Goal: Task Accomplishment & Management: Complete application form

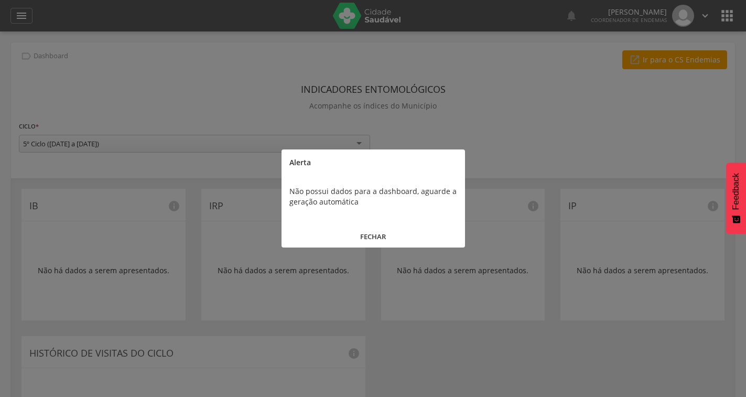
click at [374, 234] on button "FECHAR" at bounding box center [372, 236] width 183 height 23
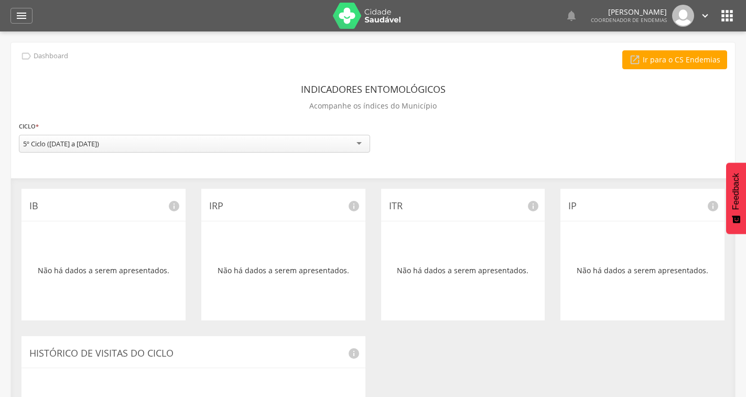
click at [385, 18] on img at bounding box center [367, 16] width 68 height 26
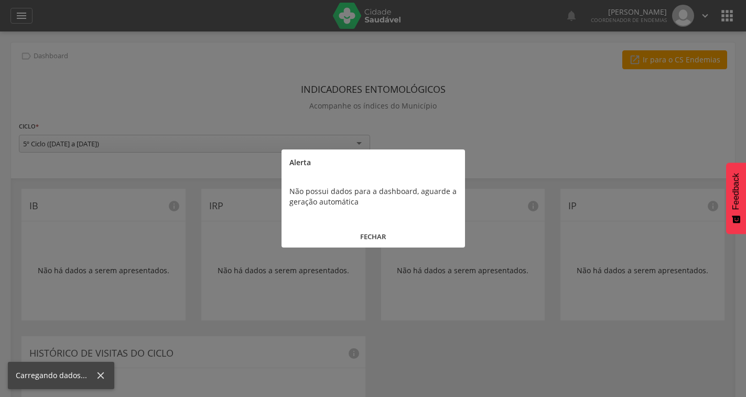
click at [373, 237] on button "FECHAR" at bounding box center [372, 236] width 183 height 23
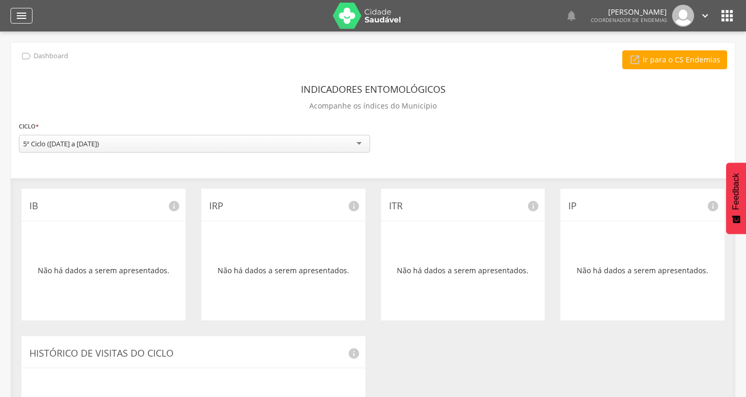
click at [13, 18] on div "" at bounding box center [21, 16] width 22 height 16
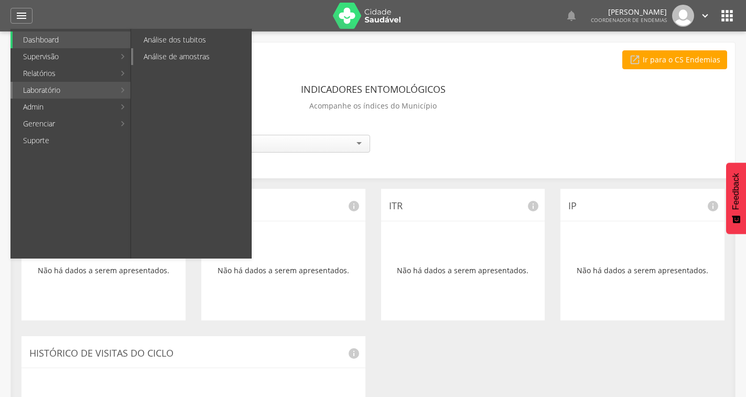
click at [162, 58] on link "Análise de amostras" at bounding box center [192, 56] width 118 height 17
type input "**********"
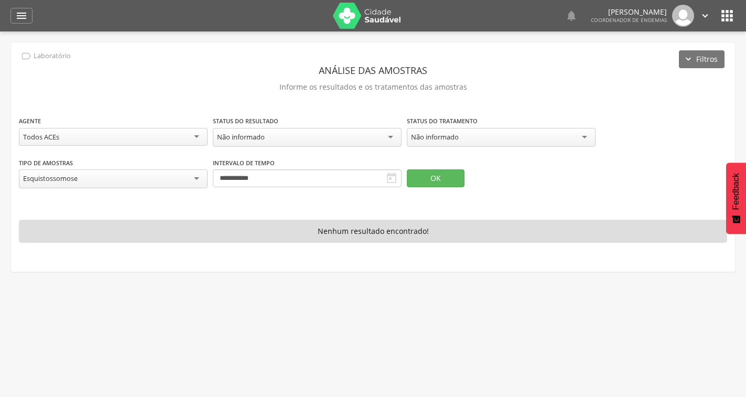
click at [195, 180] on div "Esquistossomose" at bounding box center [113, 178] width 189 height 19
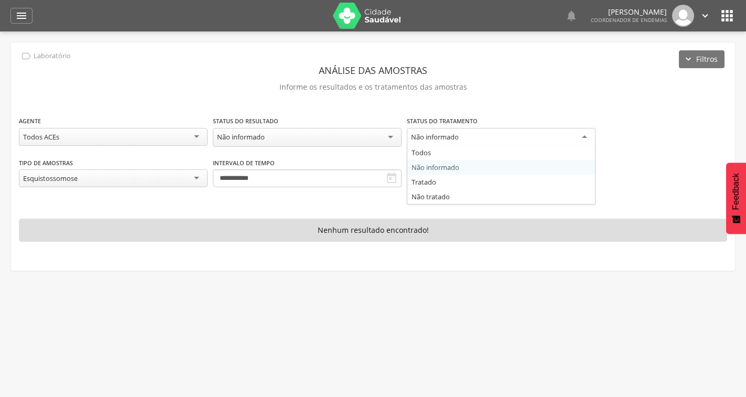
click at [421, 135] on div "Não informado" at bounding box center [435, 136] width 48 height 9
click at [304, 139] on div "Não informado" at bounding box center [307, 137] width 189 height 19
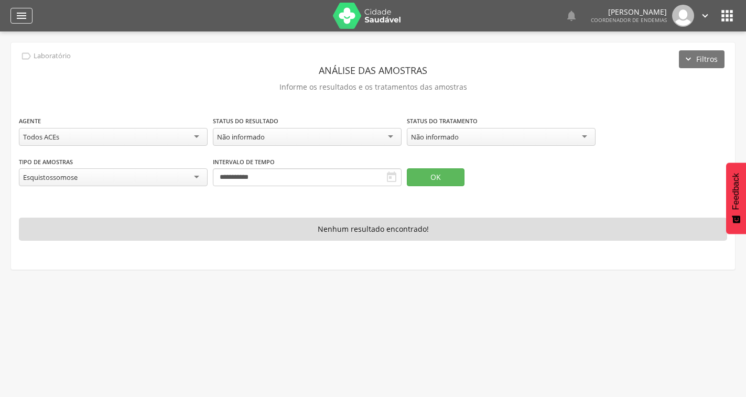
click at [16, 17] on icon "" at bounding box center [21, 15] width 13 height 13
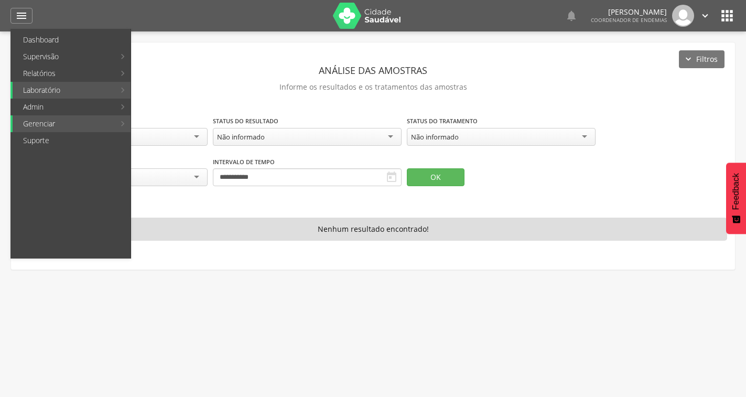
click at [538, 75] on header "Análise das amostras" at bounding box center [373, 70] width 708 height 19
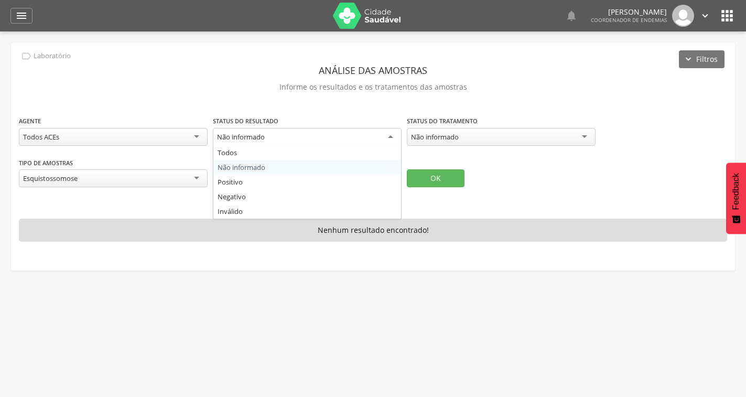
click at [377, 138] on div "Não informado" at bounding box center [307, 137] width 189 height 19
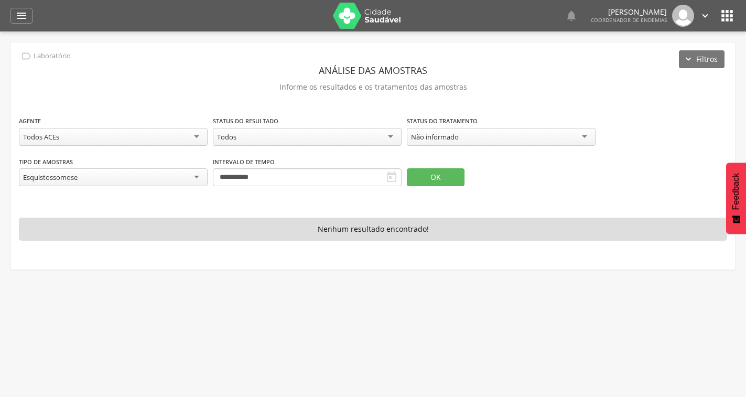
click at [392, 177] on icon "" at bounding box center [391, 177] width 13 height 13
click at [391, 175] on icon "" at bounding box center [391, 177] width 13 height 13
click at [390, 175] on icon "" at bounding box center [391, 177] width 13 height 13
click at [390, 177] on icon "" at bounding box center [391, 177] width 13 height 13
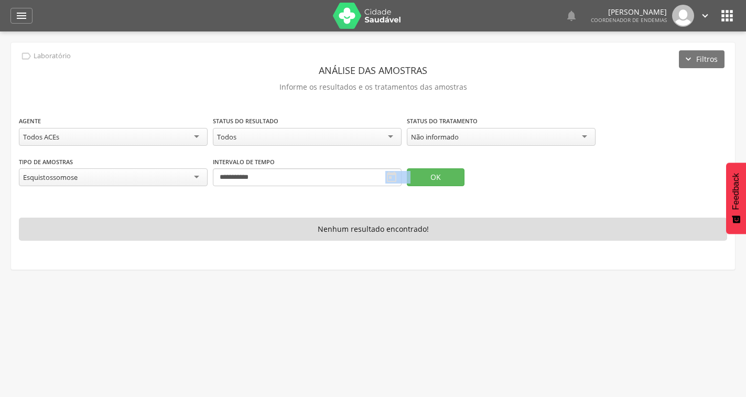
click at [390, 177] on icon "" at bounding box center [391, 177] width 13 height 13
click at [386, 179] on icon "" at bounding box center [391, 177] width 13 height 13
click at [306, 179] on input "**********" at bounding box center [307, 177] width 189 height 18
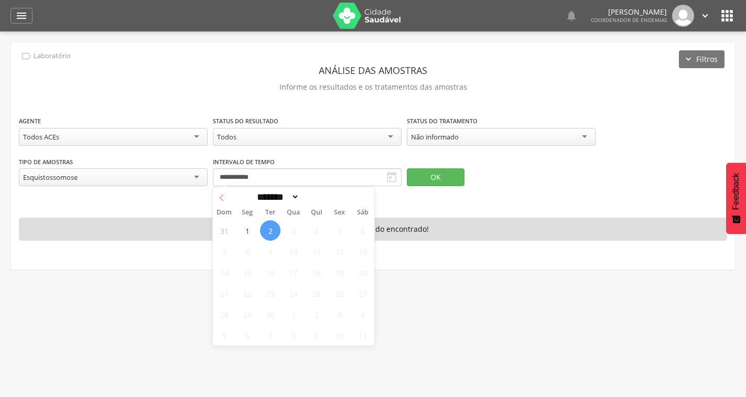
click at [221, 199] on icon at bounding box center [222, 197] width 4 height 7
select select "*"
click at [268, 296] on span "19" at bounding box center [270, 293] width 20 height 20
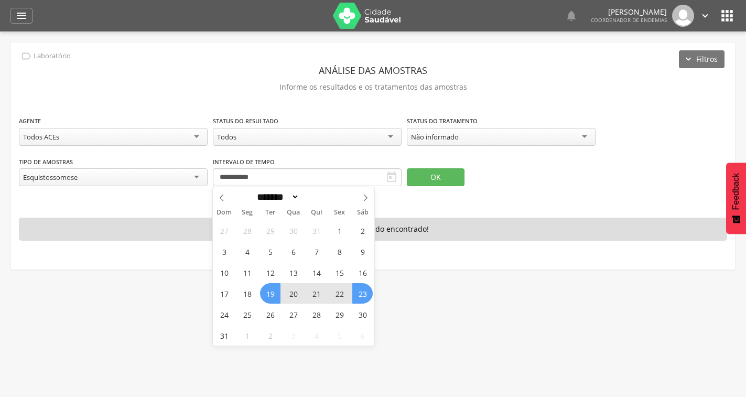
click at [368, 298] on span "23" at bounding box center [362, 293] width 20 height 20
type input "**********"
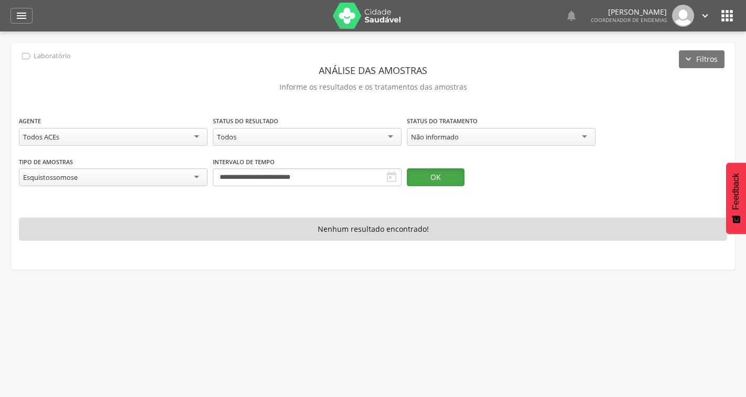
click at [439, 180] on button "OK" at bounding box center [436, 177] width 58 height 18
click at [159, 169] on div "Esquistossomose" at bounding box center [113, 177] width 189 height 19
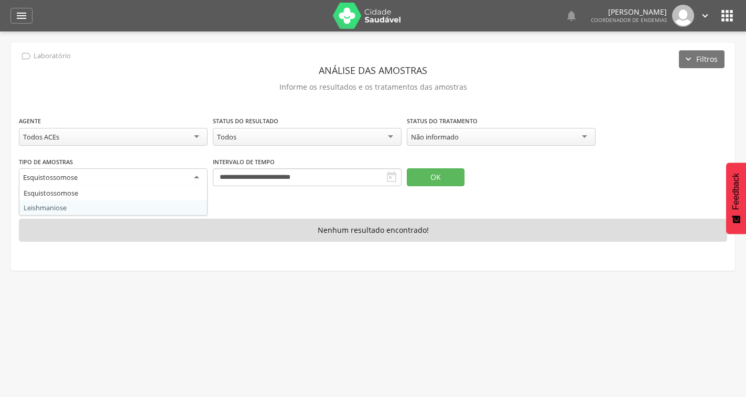
click at [82, 177] on div "Esquistossomose" at bounding box center [113, 177] width 189 height 19
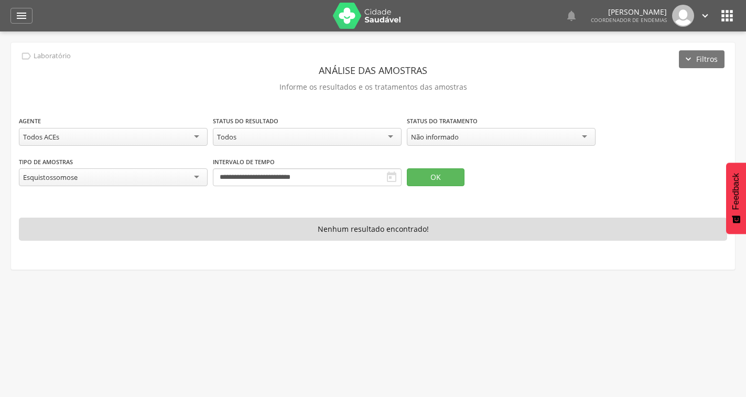
drag, startPoint x: 82, startPoint y: 177, endPoint x: 0, endPoint y: 184, distance: 82.6
click at [0, 184] on div " Usuários  Perfil do Usuário ROBIN RODRIGUES OLIVEIRA DA SILVA CPF: 000.000.0…" at bounding box center [373, 229] width 746 height 397
click at [554, 136] on div "Não informado" at bounding box center [501, 137] width 189 height 18
click at [690, 59] on button "Filtros" at bounding box center [702, 59] width 46 height 18
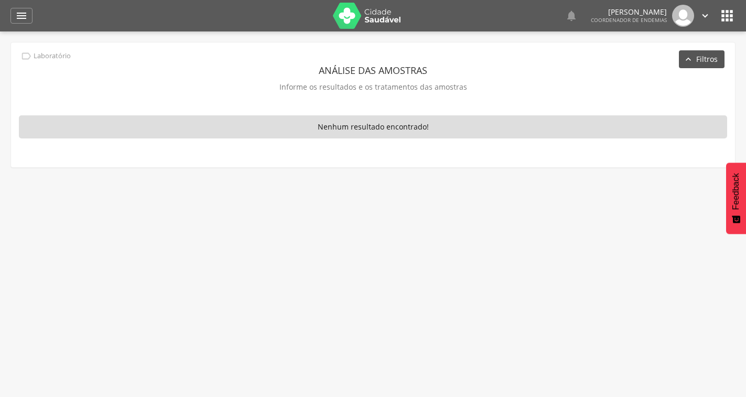
click at [690, 59] on button "Filtros" at bounding box center [702, 59] width 46 height 18
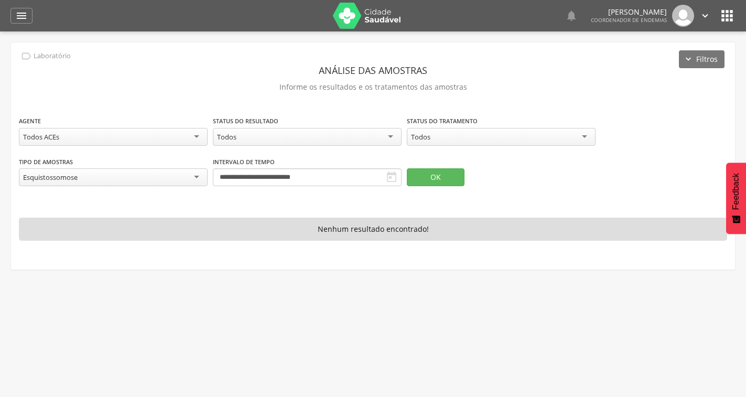
click at [137, 140] on div "Todos ACEs" at bounding box center [113, 137] width 189 height 18
click at [176, 82] on p "Informe os resultados e os tratamentos das amostras" at bounding box center [373, 87] width 708 height 15
click at [192, 172] on div "Esquistossomose" at bounding box center [113, 177] width 189 height 18
click at [485, 158] on div "OK" at bounding box center [464, 171] width 114 height 30
click at [463, 138] on div "Todos" at bounding box center [501, 137] width 189 height 18
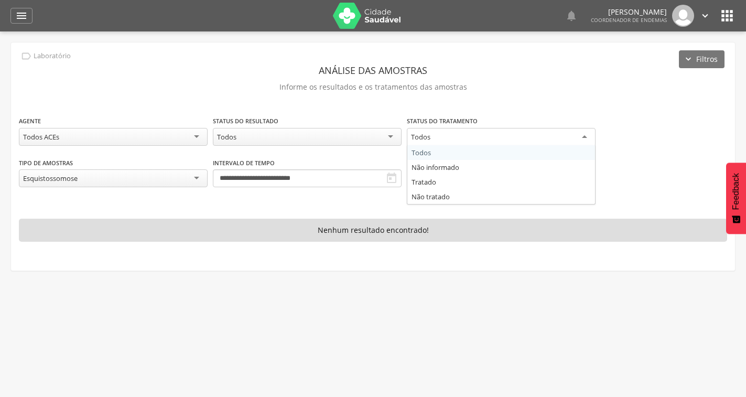
click at [444, 154] on div "**********" at bounding box center [373, 156] width 708 height 82
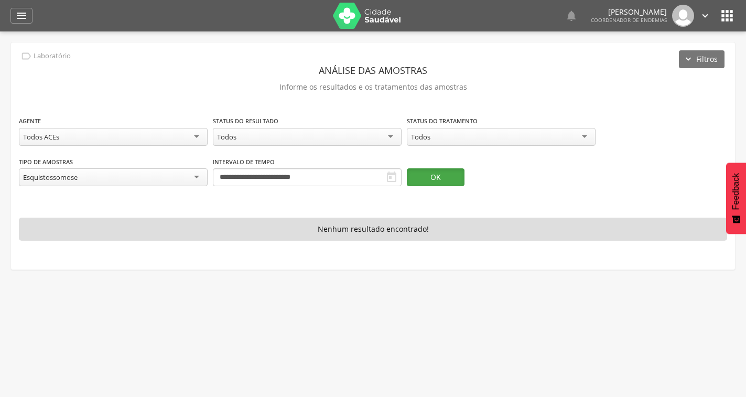
click at [428, 180] on button "OK" at bounding box center [436, 177] width 58 height 18
click at [24, 21] on icon "" at bounding box center [21, 15] width 13 height 13
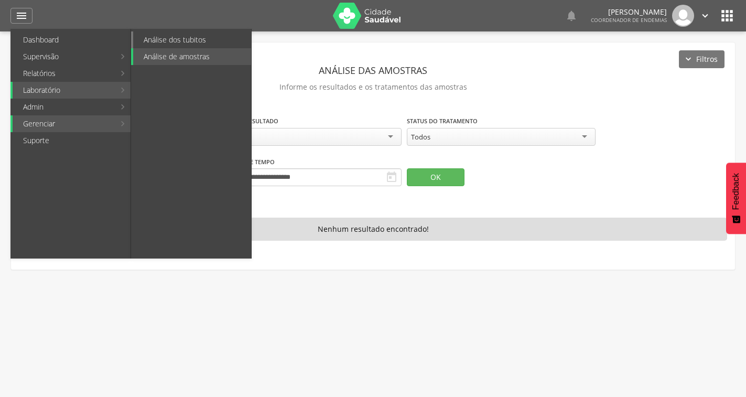
click at [175, 41] on link "Análise dos tubitos" at bounding box center [192, 39] width 118 height 17
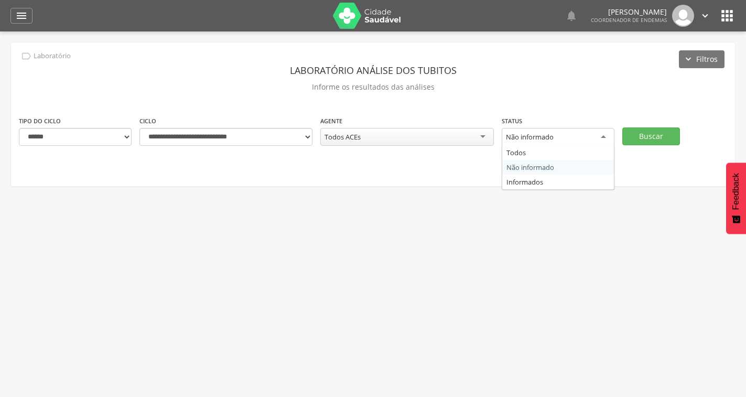
click at [580, 135] on div "Não informado" at bounding box center [558, 137] width 113 height 19
click at [650, 131] on button "Buscar" at bounding box center [651, 136] width 58 height 18
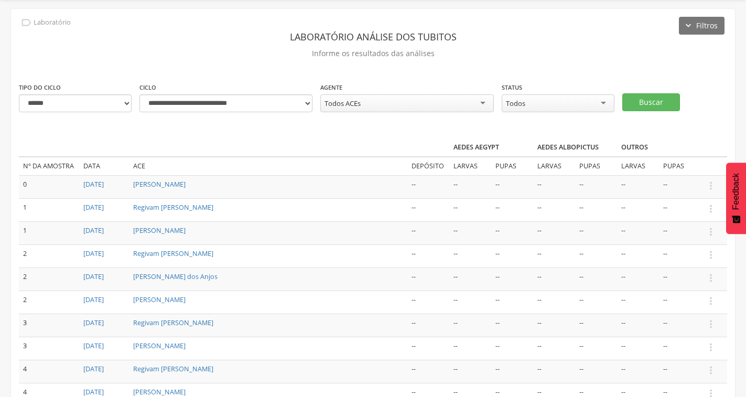
scroll to position [52, 0]
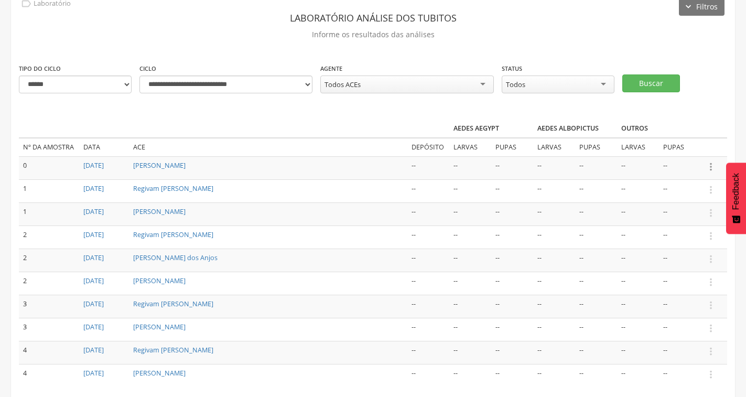
click at [712, 166] on icon "" at bounding box center [711, 167] width 12 height 12
click at [163, 162] on link "Jose Hernandes Ribeiro" at bounding box center [159, 165] width 52 height 9
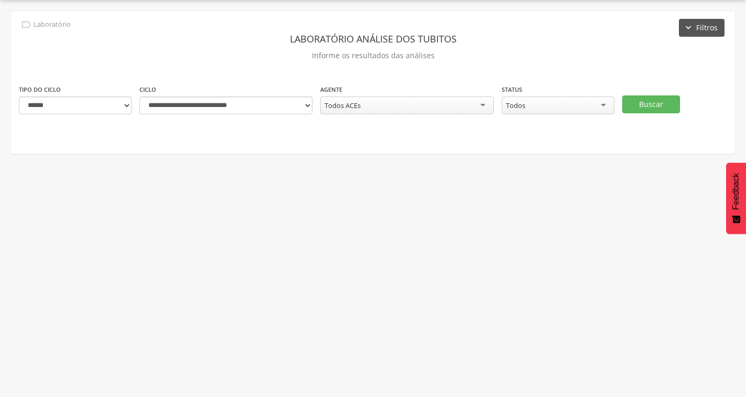
click at [684, 35] on button "Filtros" at bounding box center [702, 28] width 46 height 18
click at [690, 29] on button "Filtros" at bounding box center [702, 28] width 46 height 18
click at [95, 106] on select "**********" at bounding box center [75, 105] width 113 height 18
click at [19, 96] on select "**********" at bounding box center [75, 105] width 113 height 18
click at [451, 107] on div "Todos ACEs" at bounding box center [406, 105] width 173 height 18
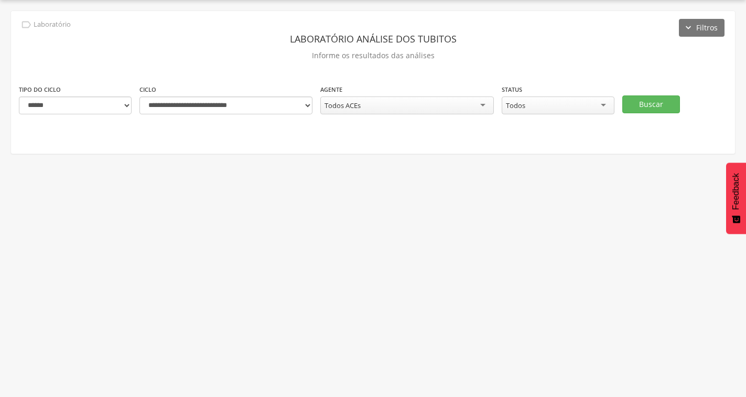
click at [436, 82] on div "**********" at bounding box center [373, 82] width 724 height 143
click at [581, 108] on div "Todos" at bounding box center [558, 105] width 113 height 18
click at [555, 124] on div "Status ***** Todos Todos Não informado Informados" at bounding box center [554, 104] width 121 height 41
click at [634, 107] on button "Buscar" at bounding box center [651, 104] width 58 height 18
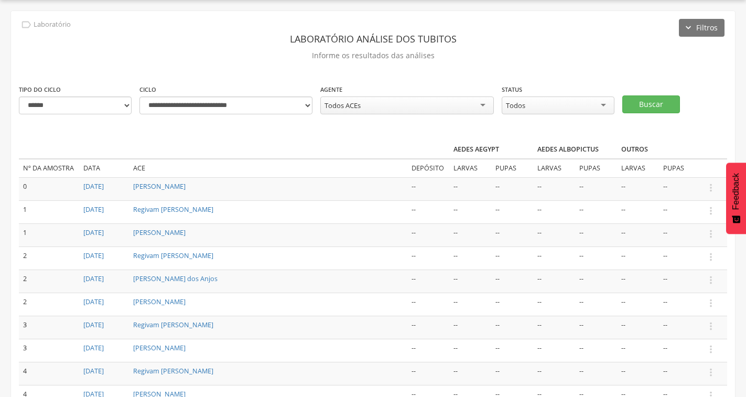
scroll to position [121, 0]
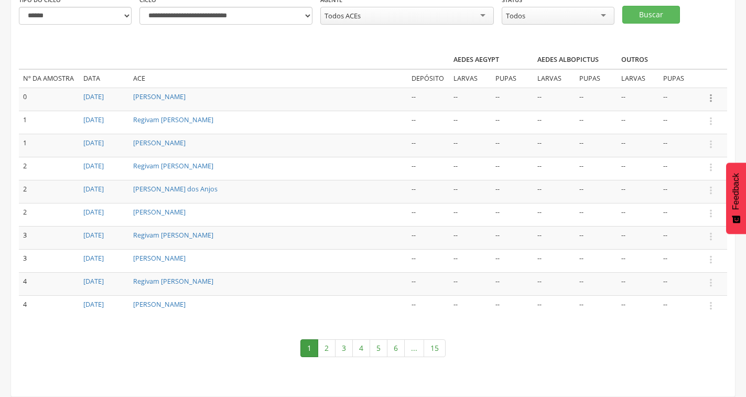
click at [715, 103] on icon "" at bounding box center [711, 98] width 12 height 12
click at [692, 82] on link "Informar resultado" at bounding box center [674, 80] width 83 height 13
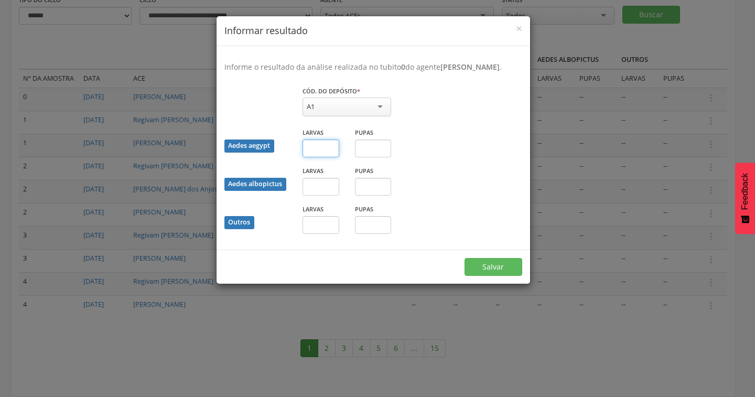
click at [327, 157] on input "text" at bounding box center [320, 148] width 37 height 18
click at [518, 32] on span "×" at bounding box center [519, 28] width 6 height 15
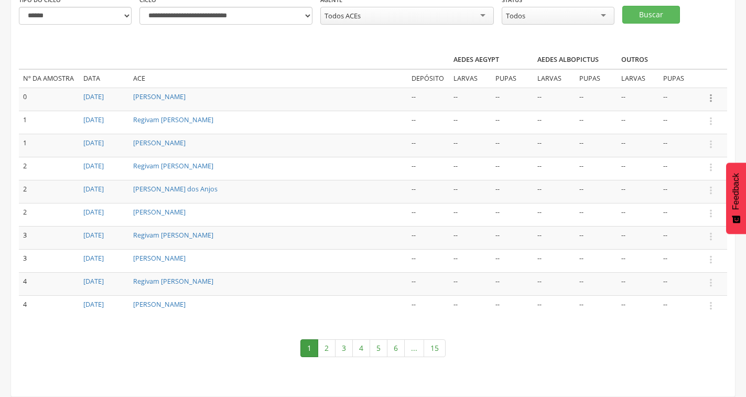
click at [712, 101] on icon "" at bounding box center [711, 98] width 12 height 12
click at [710, 125] on icon "" at bounding box center [711, 121] width 12 height 12
click at [282, 16] on select "**********" at bounding box center [225, 16] width 173 height 18
click at [139, 7] on select "**********" at bounding box center [225, 16] width 173 height 18
click at [201, 19] on select "**********" at bounding box center [225, 16] width 173 height 18
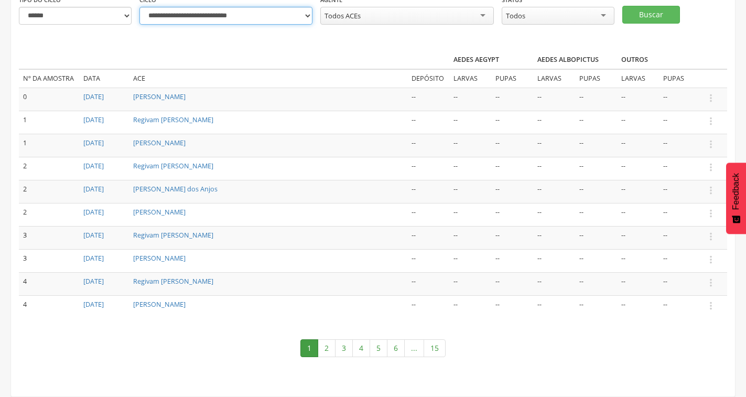
click at [201, 19] on select "**********" at bounding box center [225, 16] width 173 height 18
click at [437, 349] on link "15" at bounding box center [434, 348] width 22 height 18
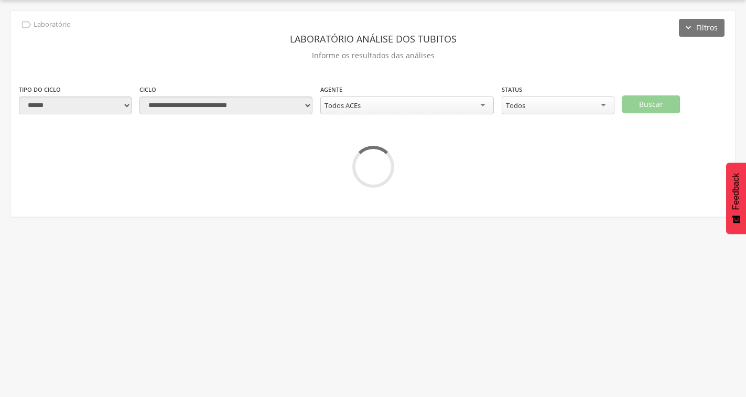
scroll to position [31, 0]
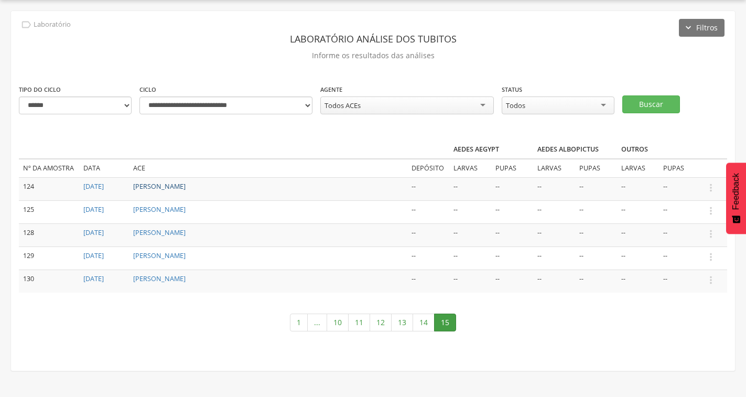
click at [172, 186] on link "Francisco Carlos da Costa" at bounding box center [159, 186] width 52 height 9
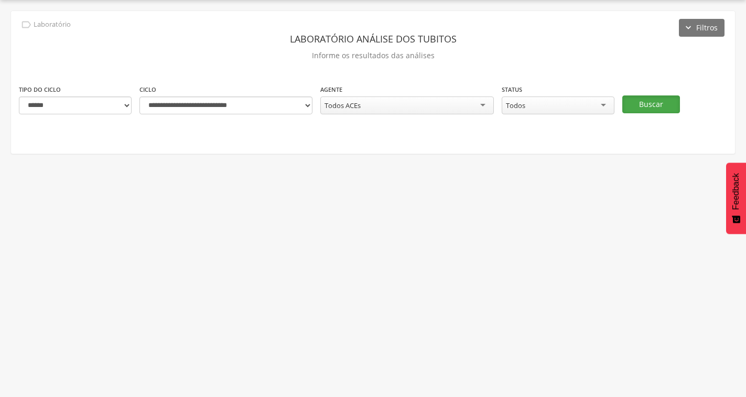
click at [638, 103] on button "Buscar" at bounding box center [651, 104] width 58 height 18
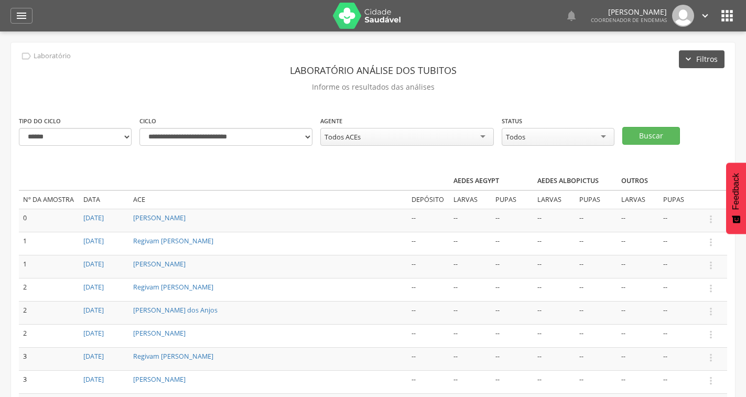
click at [691, 60] on button "Filtros" at bounding box center [702, 59] width 46 height 18
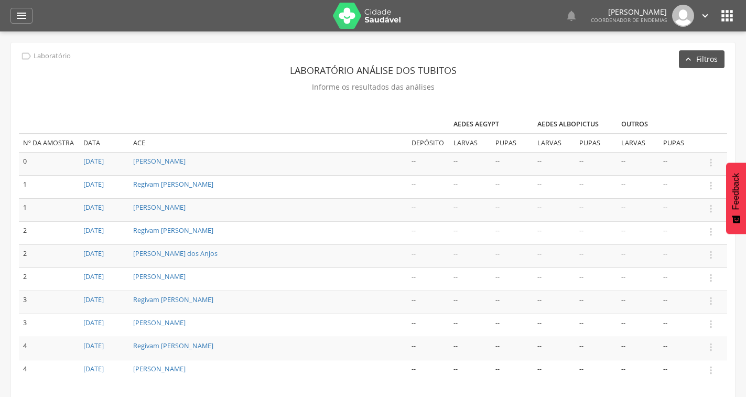
click at [691, 60] on button "Filtros" at bounding box center [702, 59] width 46 height 18
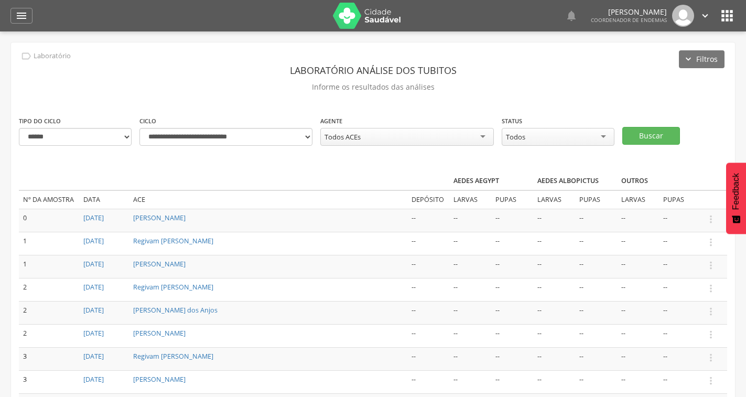
click at [549, 140] on div "Todos" at bounding box center [558, 137] width 113 height 18
click at [558, 86] on p "Informe os resultados das análises" at bounding box center [373, 87] width 708 height 15
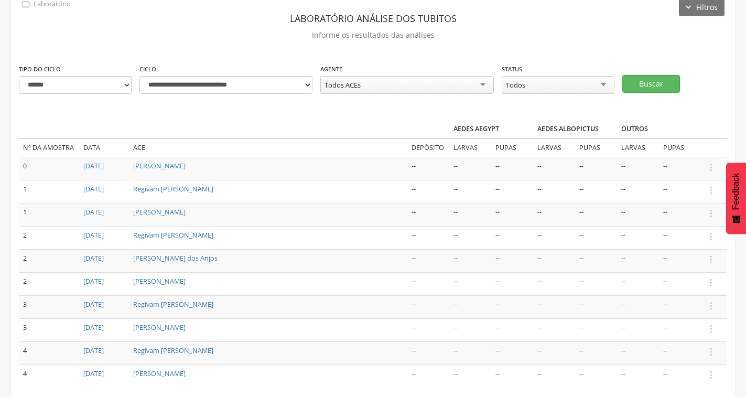
scroll to position [121, 0]
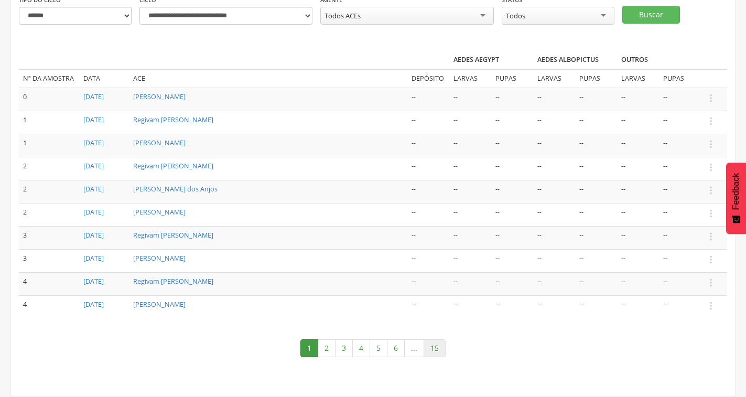
click at [442, 343] on link "15" at bounding box center [434, 348] width 22 height 18
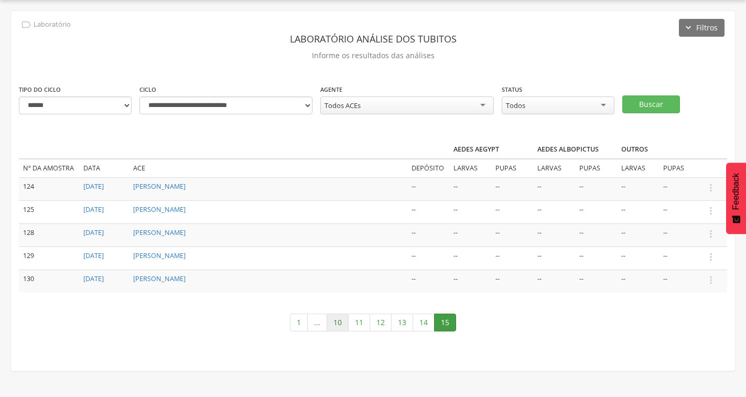
click at [343, 319] on link "10" at bounding box center [337, 322] width 22 height 18
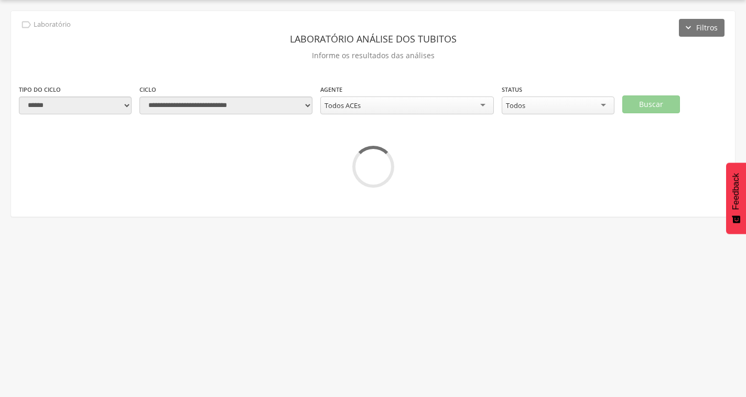
scroll to position [121, 0]
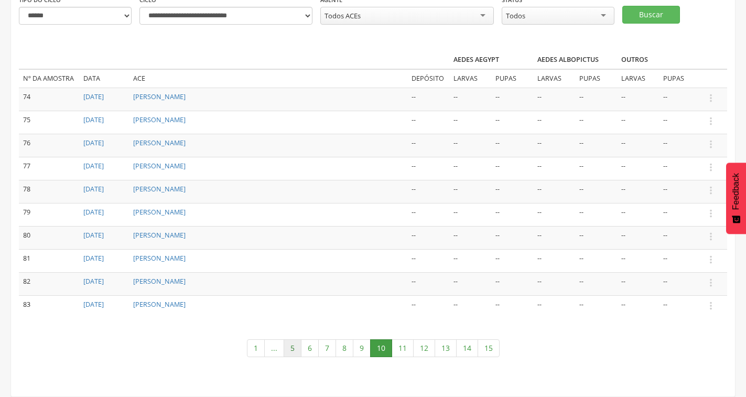
click at [288, 349] on link "5" at bounding box center [293, 348] width 18 height 18
click at [279, 348] on link "1" at bounding box center [273, 348] width 18 height 18
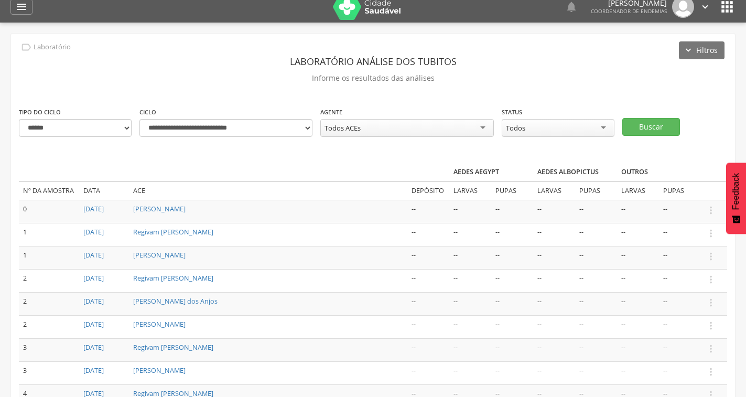
scroll to position [0, 0]
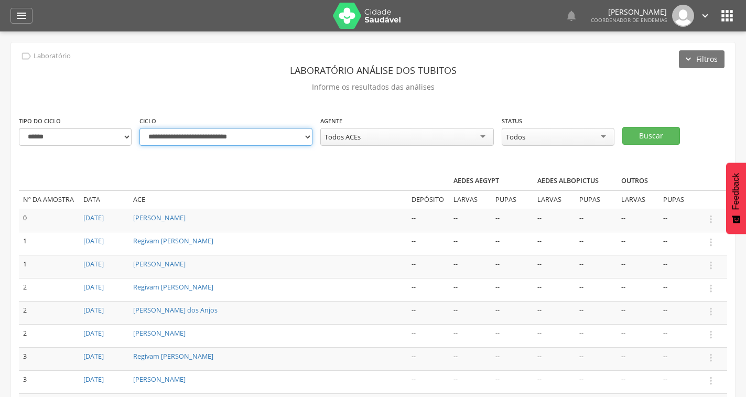
click at [280, 141] on select "**********" at bounding box center [225, 137] width 173 height 18
click at [238, 144] on select "**********" at bounding box center [225, 137] width 173 height 18
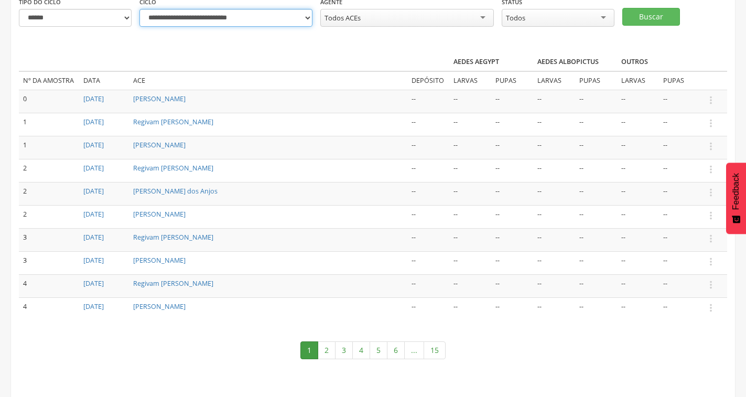
scroll to position [121, 0]
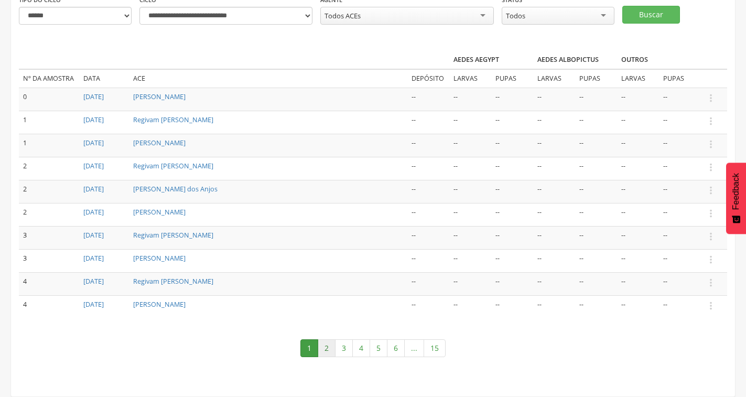
click at [327, 349] on link "2" at bounding box center [327, 348] width 18 height 18
click at [353, 348] on link "4" at bounding box center [353, 348] width 18 height 18
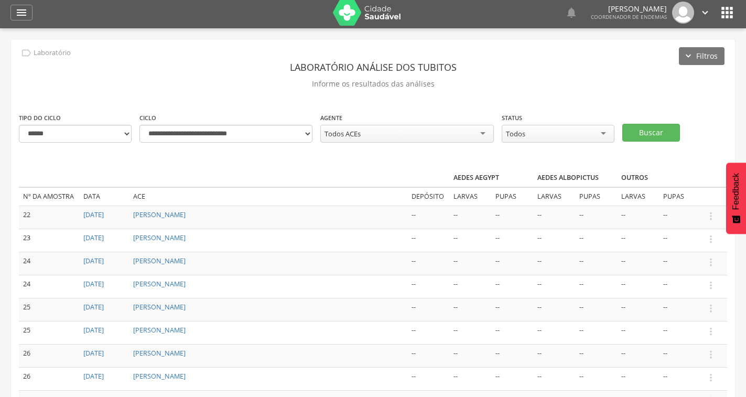
scroll to position [0, 0]
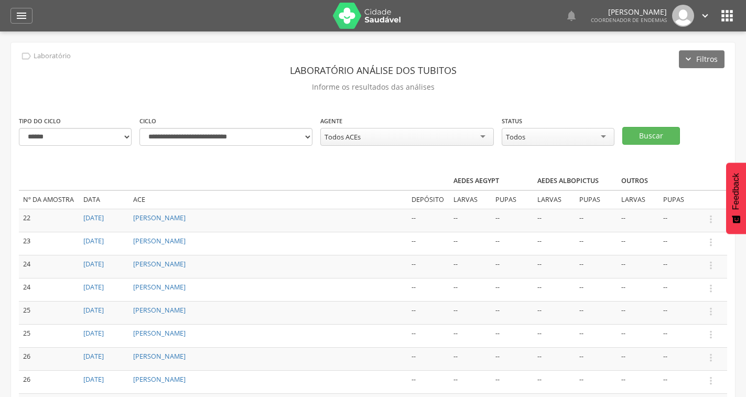
click at [401, 141] on div "Todos ACEs" at bounding box center [406, 137] width 173 height 18
click at [647, 127] on button "Buscar" at bounding box center [651, 136] width 58 height 18
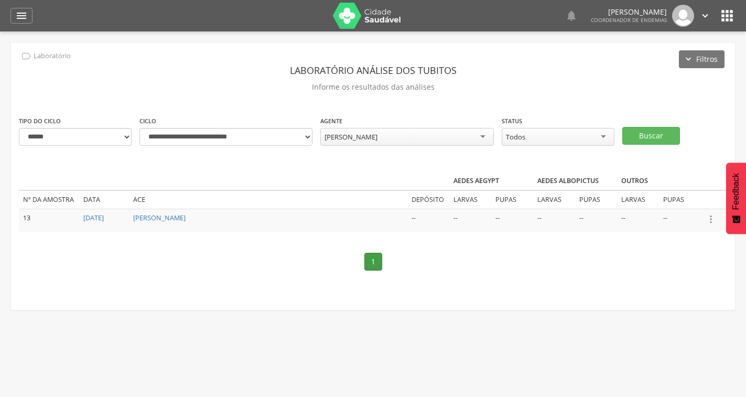
click at [710, 216] on icon "" at bounding box center [711, 219] width 12 height 12
click at [678, 204] on link "Informar resultado" at bounding box center [674, 201] width 83 height 13
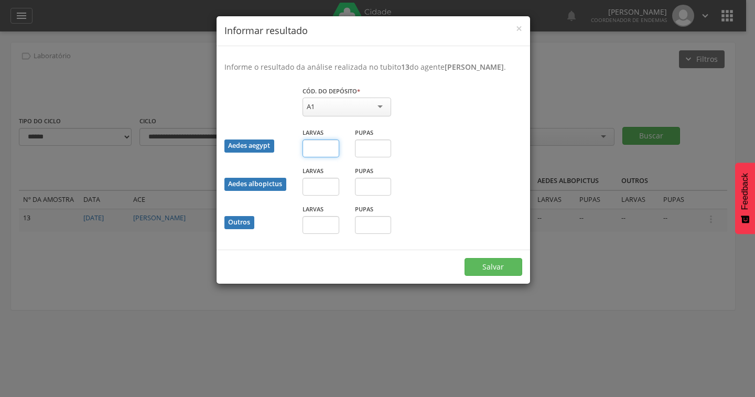
click at [321, 154] on input "text" at bounding box center [320, 148] width 37 height 18
type input "*"
click at [382, 157] on input "text" at bounding box center [373, 148] width 37 height 18
type input "*"
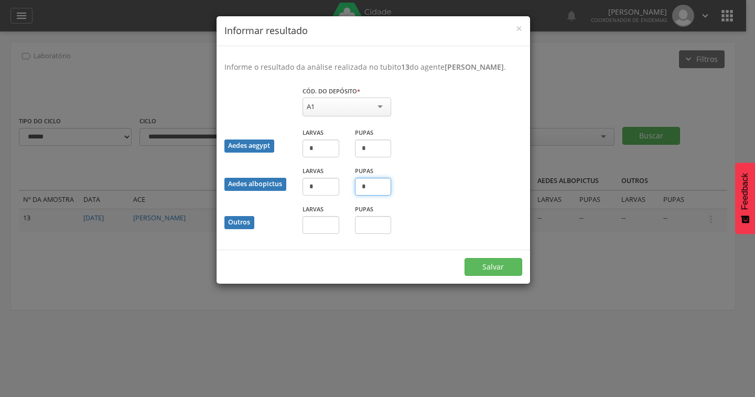
type input "*"
click at [509, 275] on button "Salvar" at bounding box center [493, 267] width 58 height 18
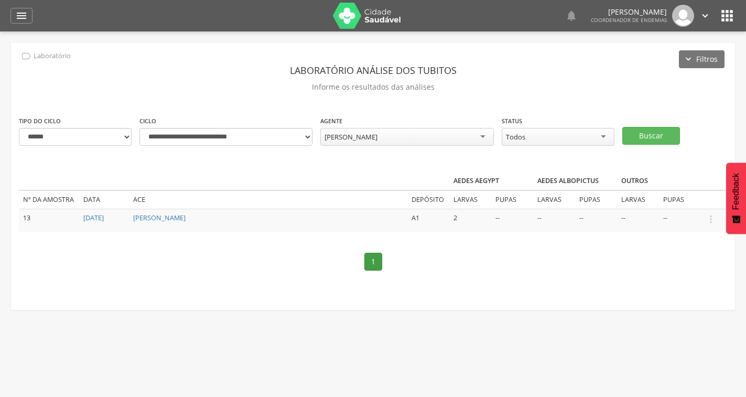
click at [471, 134] on div "Alan Neydson Diniz Nazareth" at bounding box center [406, 137] width 173 height 18
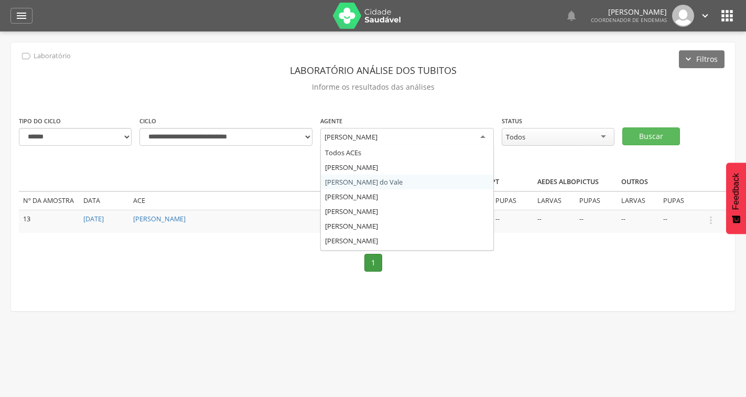
scroll to position [130, 0]
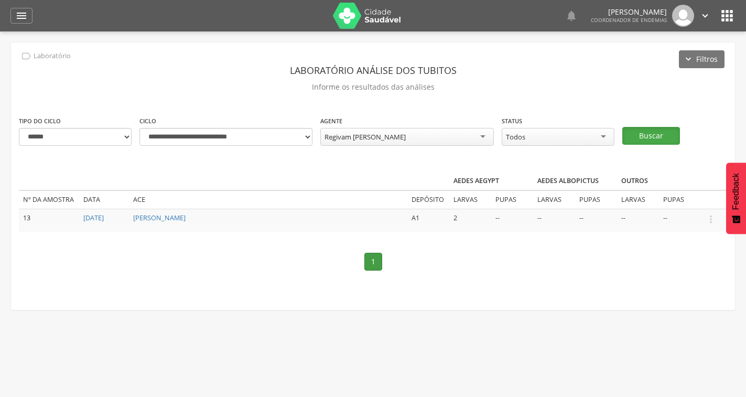
click at [659, 132] on button "Buscar" at bounding box center [651, 136] width 58 height 18
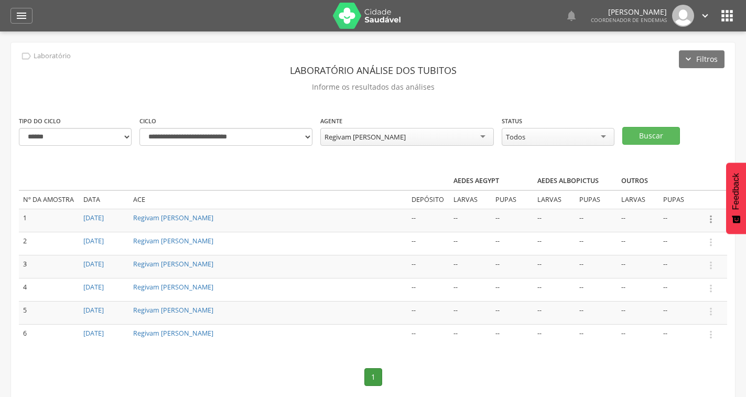
click at [712, 220] on icon "" at bounding box center [711, 219] width 12 height 12
click at [662, 197] on link "Informar resultado" at bounding box center [674, 201] width 83 height 13
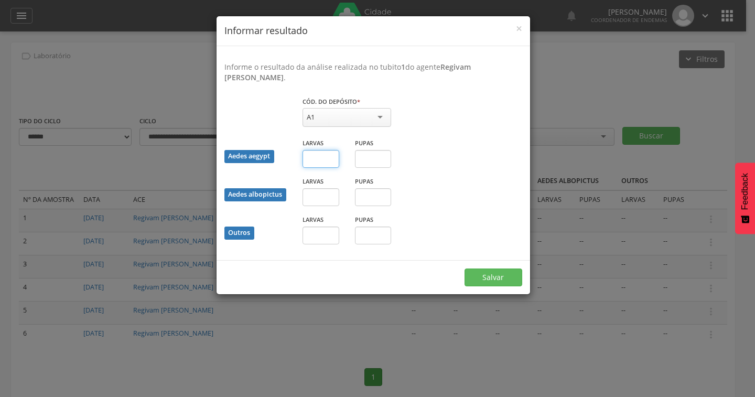
click at [321, 163] on input "text" at bounding box center [320, 159] width 37 height 18
type input "*"
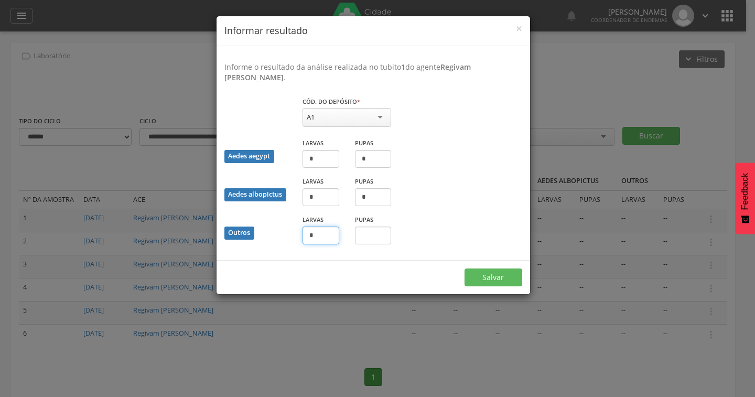
type input "*"
click at [503, 273] on button "Salvar" at bounding box center [493, 277] width 58 height 18
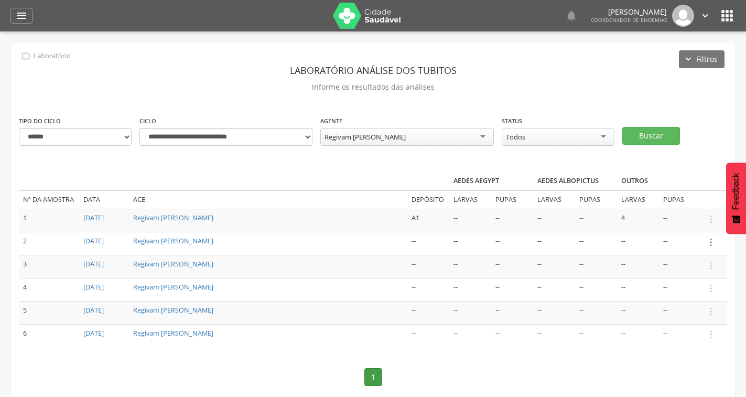
click at [709, 243] on icon "" at bounding box center [711, 242] width 12 height 12
click at [707, 242] on icon "" at bounding box center [711, 242] width 12 height 12
click at [698, 228] on link "Informar resultado" at bounding box center [674, 224] width 83 height 13
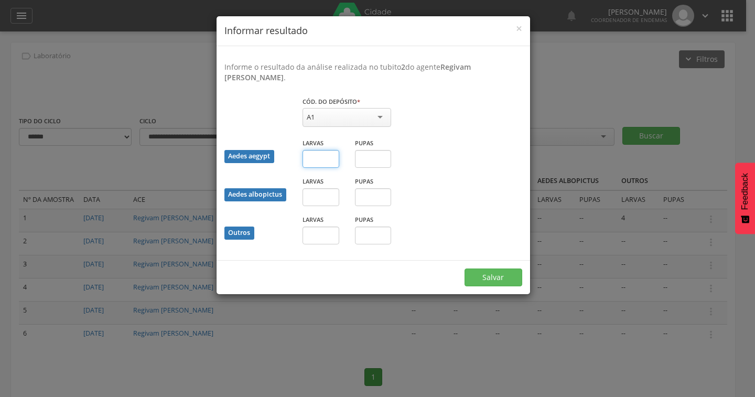
click at [320, 156] on input "text" at bounding box center [320, 159] width 37 height 18
type input "*"
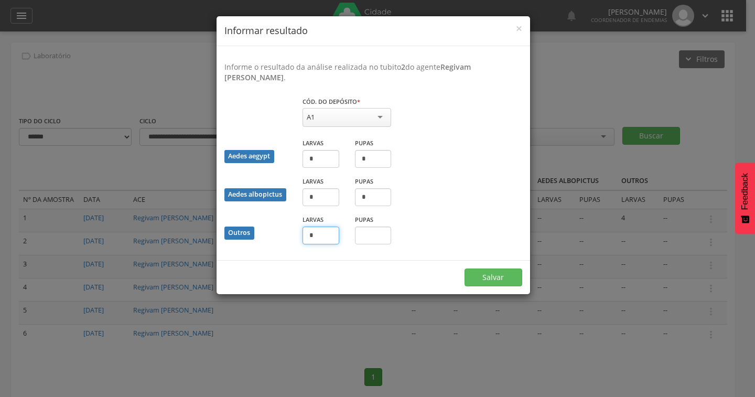
type input "*"
click at [464, 268] on button "Salvar" at bounding box center [493, 277] width 58 height 18
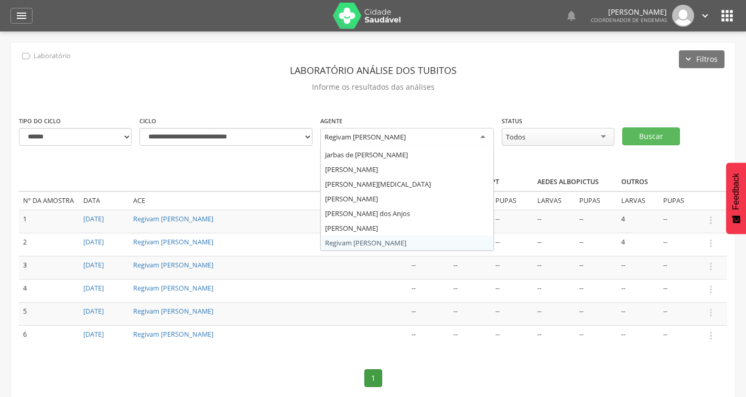
click at [393, 140] on div "Regivam Antonio Farias" at bounding box center [364, 136] width 81 height 9
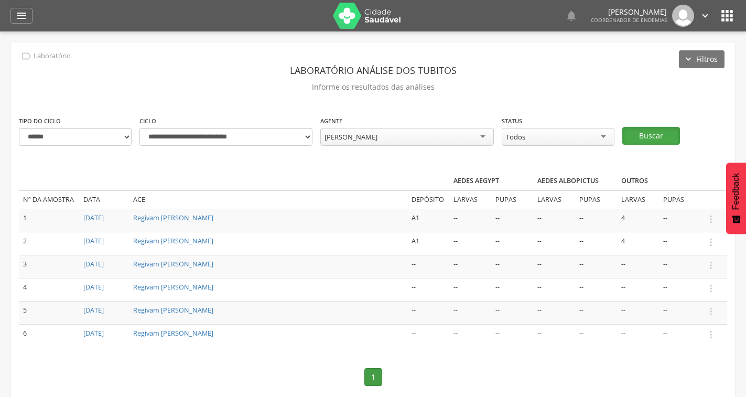
click at [657, 143] on button "Buscar" at bounding box center [651, 136] width 58 height 18
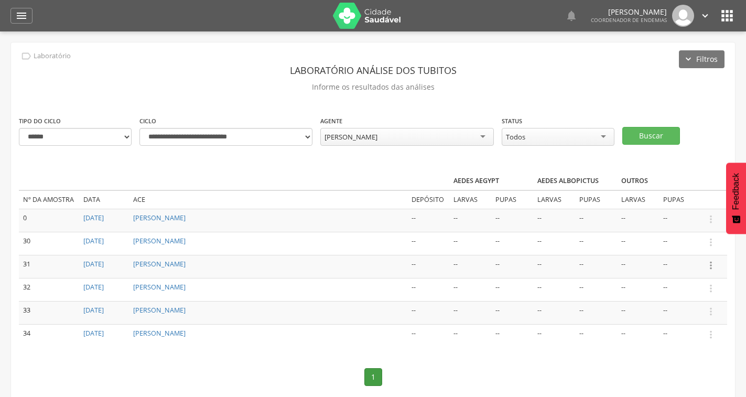
click at [710, 268] on icon "" at bounding box center [711, 265] width 12 height 12
click at [675, 252] on link "Informar resultado" at bounding box center [674, 247] width 83 height 13
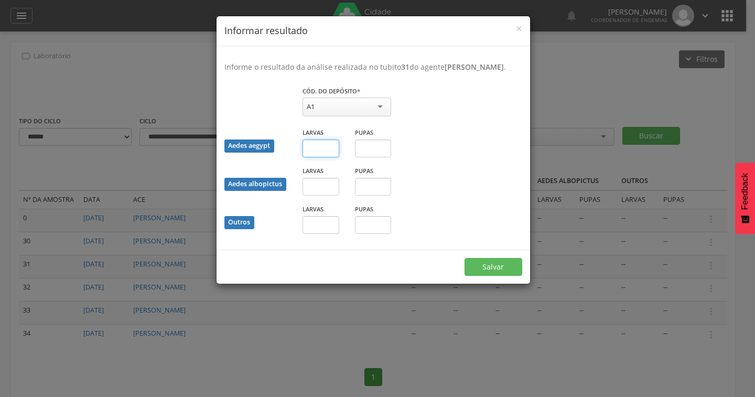
click at [310, 157] on input "text" at bounding box center [320, 148] width 37 height 18
type input "*"
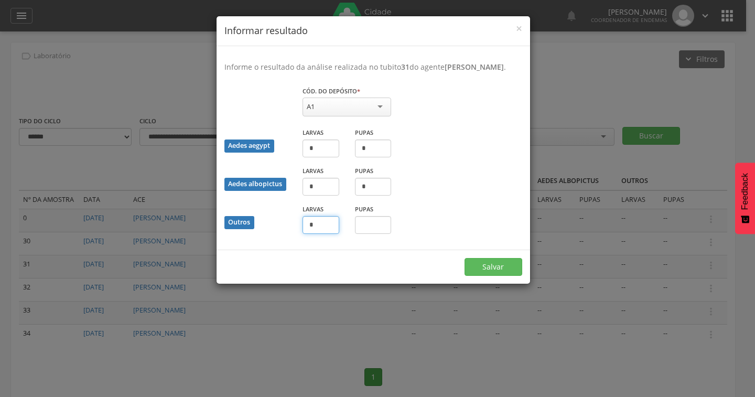
type input "*"
click at [488, 269] on button "Salvar" at bounding box center [493, 267] width 58 height 18
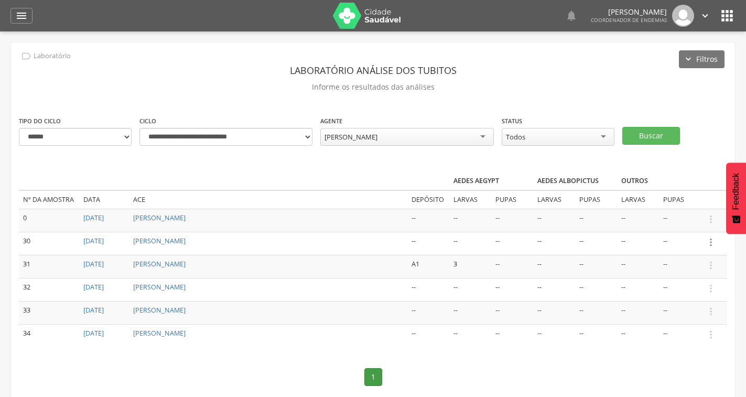
click at [713, 239] on icon "" at bounding box center [711, 242] width 12 height 12
click at [676, 223] on link "Informar resultado" at bounding box center [674, 224] width 83 height 13
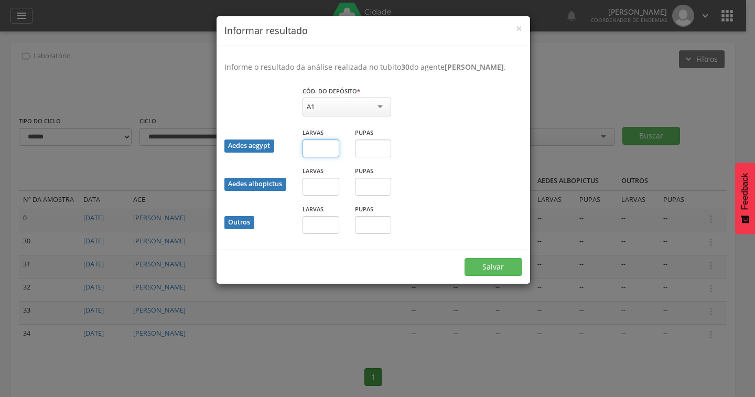
click at [319, 156] on input "text" at bounding box center [320, 148] width 37 height 18
type input "*"
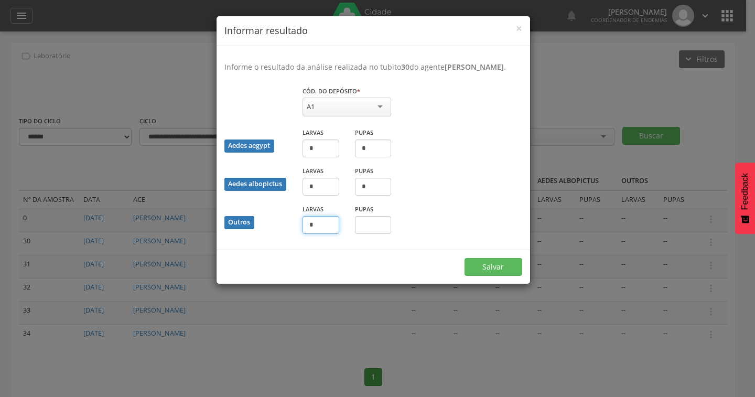
type input "*"
click at [504, 276] on button "Salvar" at bounding box center [493, 267] width 58 height 18
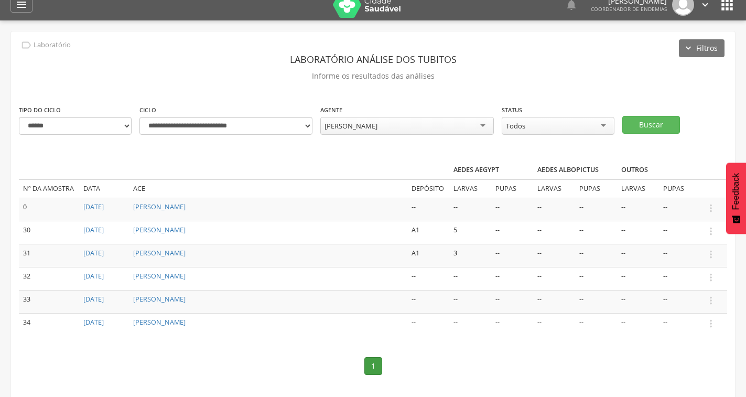
scroll to position [0, 0]
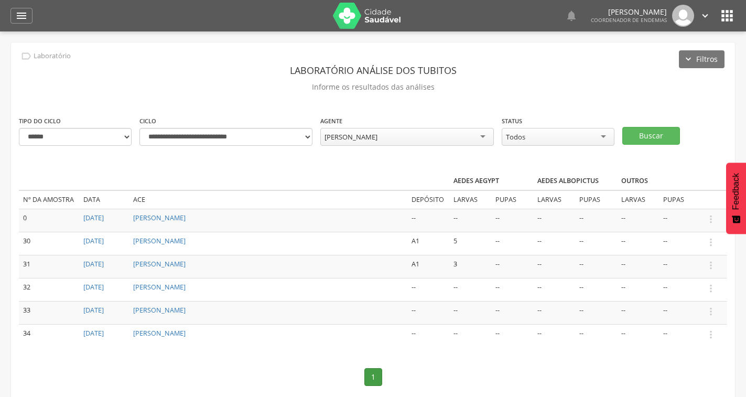
click at [369, 25] on img at bounding box center [367, 16] width 68 height 26
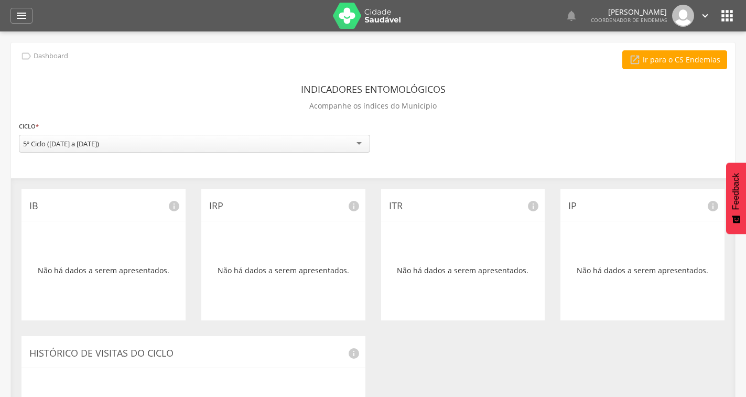
click at [155, 154] on div "5º Ciclo (19/08/25 a 15/10/25) 5º Ciclo (19/08/25 a 15/10/25)" at bounding box center [194, 146] width 351 height 23
click at [24, 19] on icon "" at bounding box center [21, 15] width 13 height 13
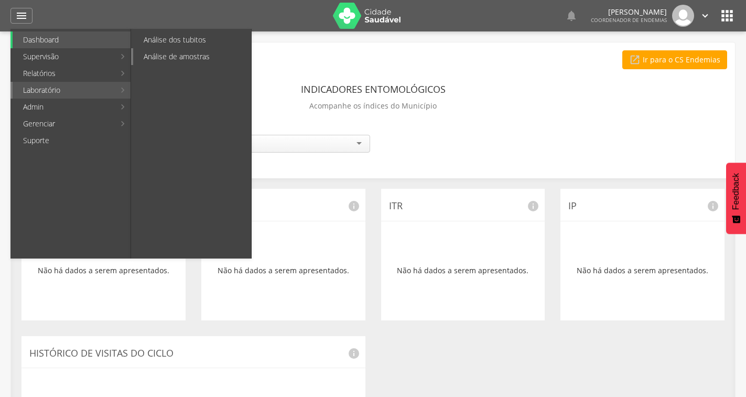
click at [178, 51] on link "Análise de amostras" at bounding box center [192, 56] width 118 height 17
type input "**********"
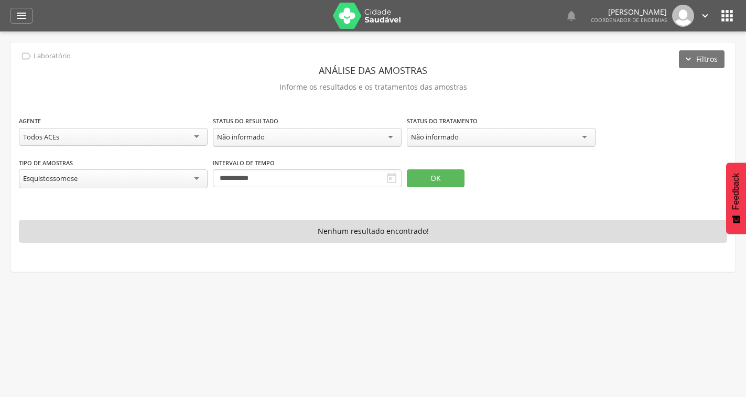
click at [187, 178] on div "Esquistossomose" at bounding box center [113, 178] width 189 height 19
drag, startPoint x: 79, startPoint y: 183, endPoint x: 30, endPoint y: 171, distance: 49.6
click at [30, 171] on div "Esquistossomose" at bounding box center [113, 178] width 189 height 18
click at [135, 157] on div "**********" at bounding box center [113, 174] width 189 height 34
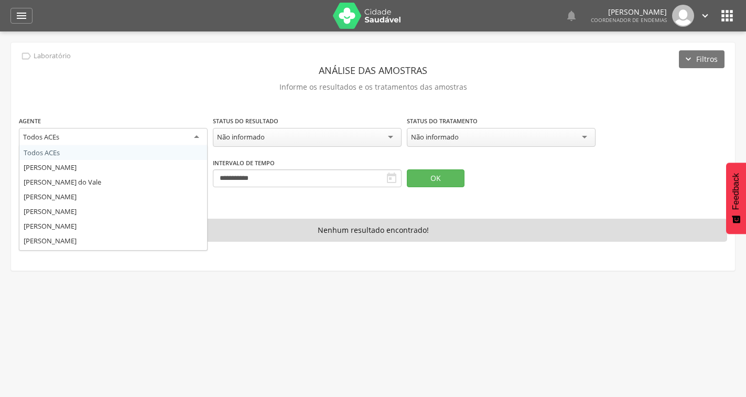
click at [199, 139] on div "Todos ACEs" at bounding box center [113, 137] width 189 height 19
click at [111, 153] on div "**********" at bounding box center [373, 156] width 708 height 82
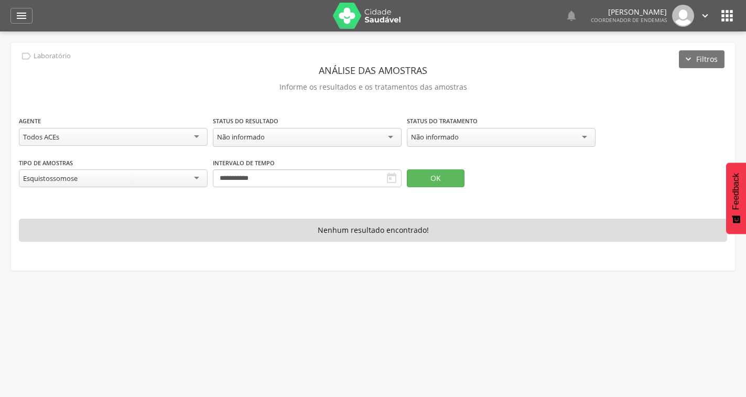
click at [293, 135] on div "Não informado" at bounding box center [307, 137] width 189 height 19
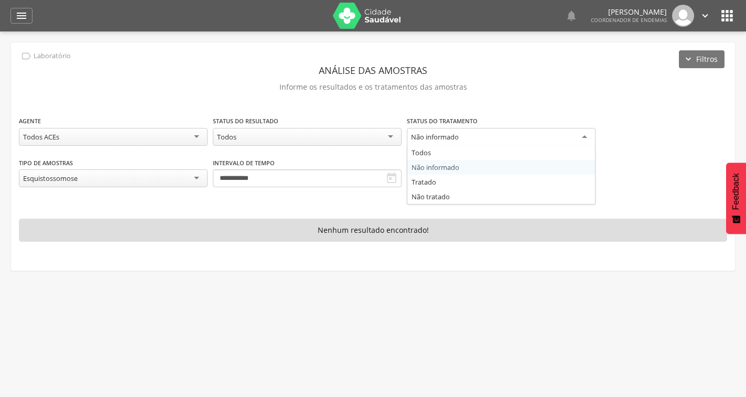
click at [471, 136] on div "Não informado" at bounding box center [501, 137] width 189 height 19
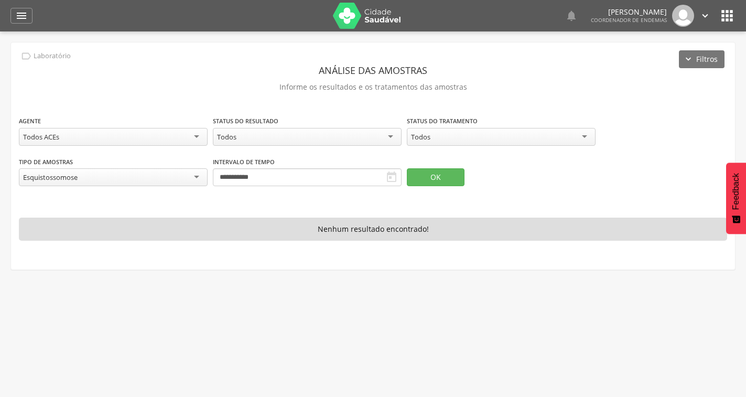
click at [390, 179] on icon "" at bounding box center [391, 177] width 13 height 13
click at [390, 178] on icon "" at bounding box center [391, 177] width 13 height 13
click at [374, 178] on input "**********" at bounding box center [307, 177] width 189 height 18
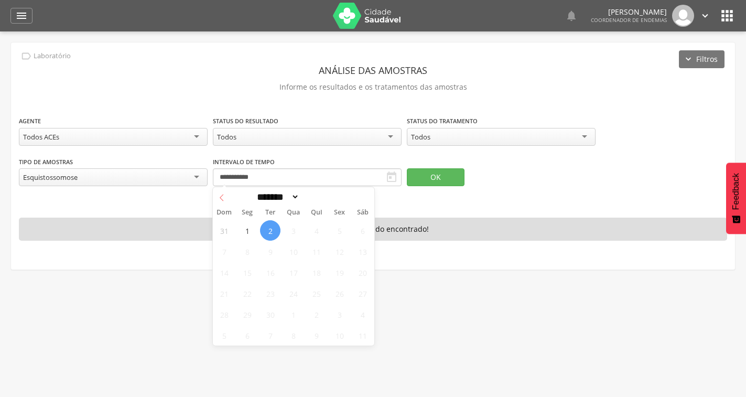
click at [219, 191] on span at bounding box center [222, 196] width 18 height 18
select select "*"
click at [263, 293] on span "19" at bounding box center [270, 293] width 20 height 20
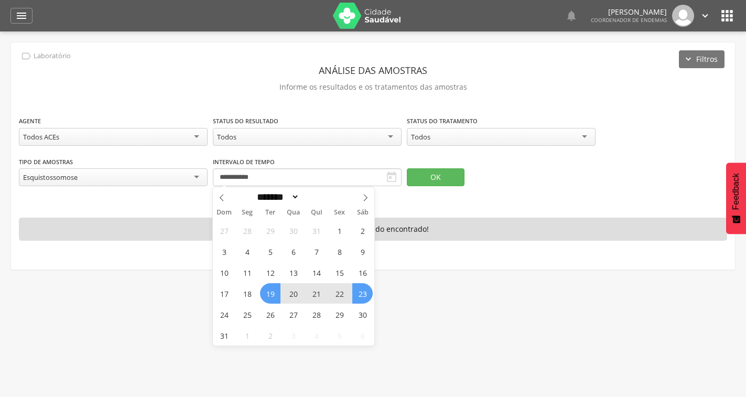
click at [364, 292] on span "23" at bounding box center [362, 293] width 20 height 20
type input "**********"
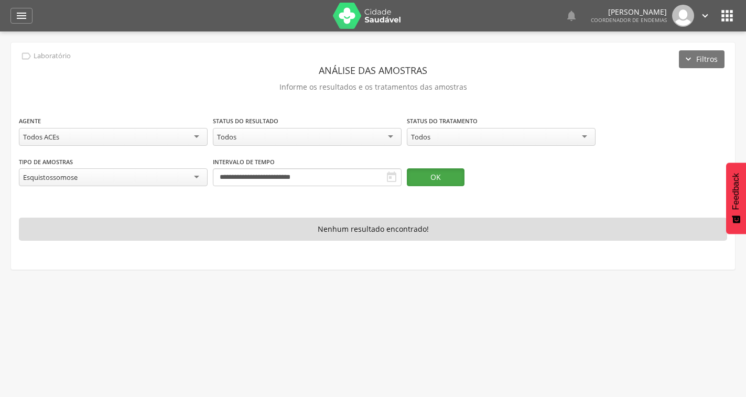
click at [423, 181] on button "OK" at bounding box center [436, 177] width 58 height 18
click at [291, 138] on div "Todos" at bounding box center [307, 137] width 189 height 18
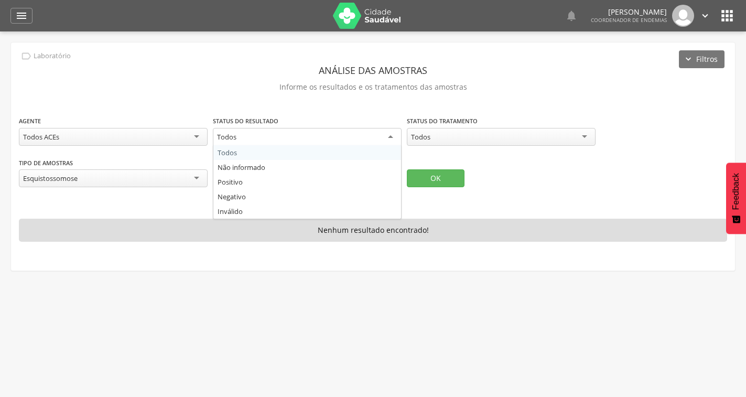
click at [236, 90] on p "Informe os resultados e os tratamentos das amostras" at bounding box center [373, 87] width 708 height 15
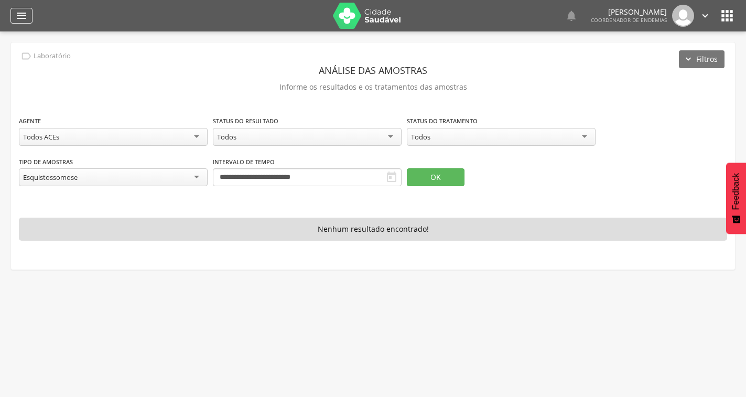
click at [23, 9] on div "" at bounding box center [21, 16] width 22 height 16
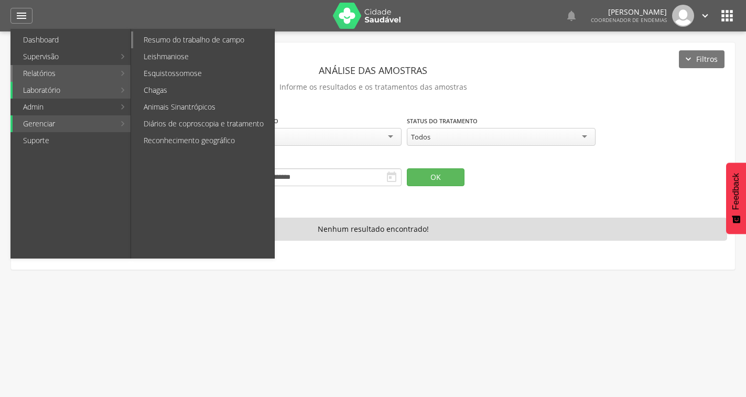
click at [182, 43] on link "Resumo do trabalho de campo" at bounding box center [203, 39] width 141 height 17
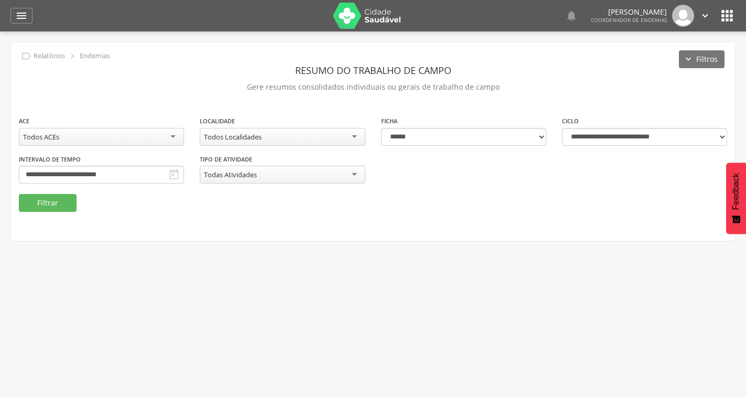
click at [173, 176] on icon "" at bounding box center [174, 174] width 13 height 13
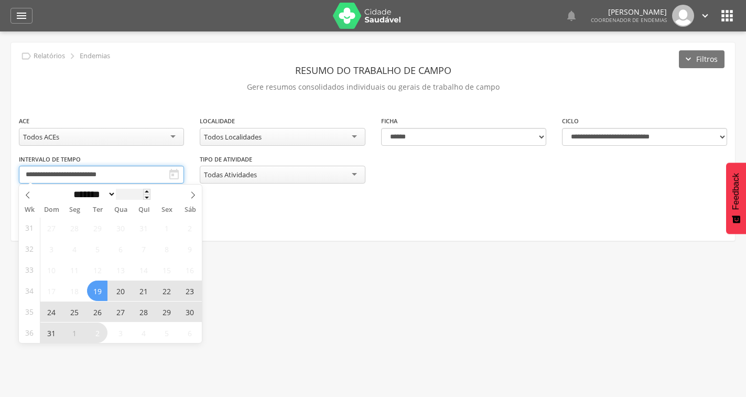
click at [135, 180] on input "**********" at bounding box center [101, 175] width 165 height 18
click at [97, 296] on span "19" at bounding box center [97, 290] width 20 height 20
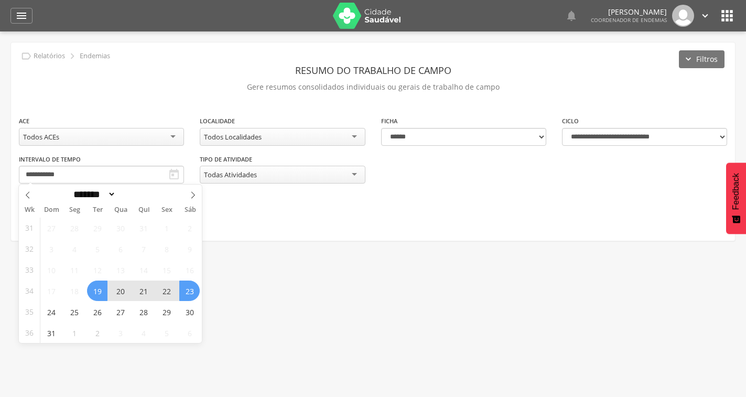
click at [189, 291] on span "23" at bounding box center [189, 290] width 20 height 20
type input "**********"
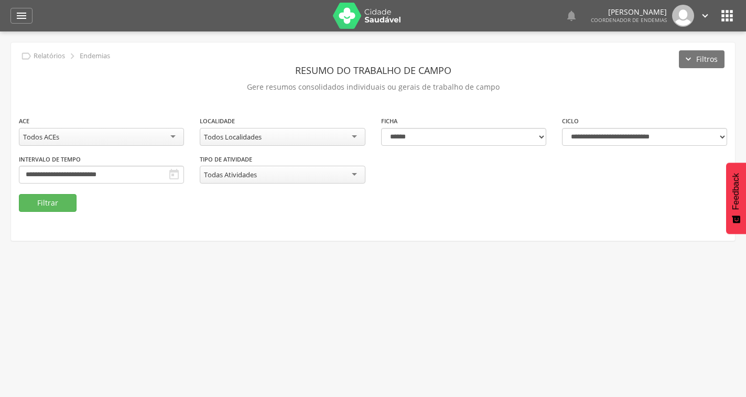
click at [324, 177] on div "Todas Atividades" at bounding box center [282, 175] width 165 height 18
click at [455, 208] on fieldset "**********" at bounding box center [373, 163] width 708 height 96
click at [42, 201] on button "Filtrar" at bounding box center [48, 203] width 58 height 18
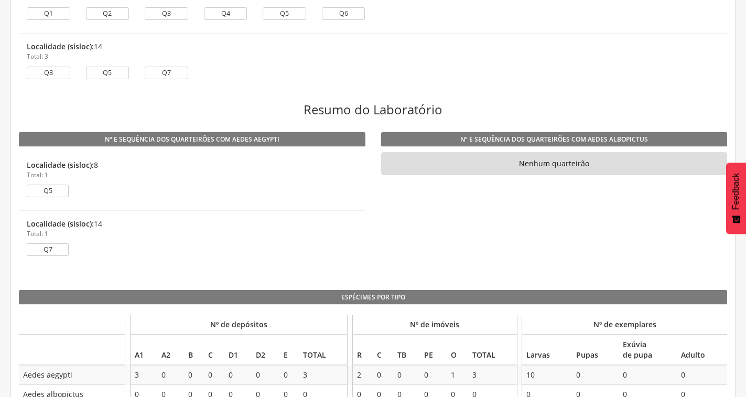
scroll to position [1230, 0]
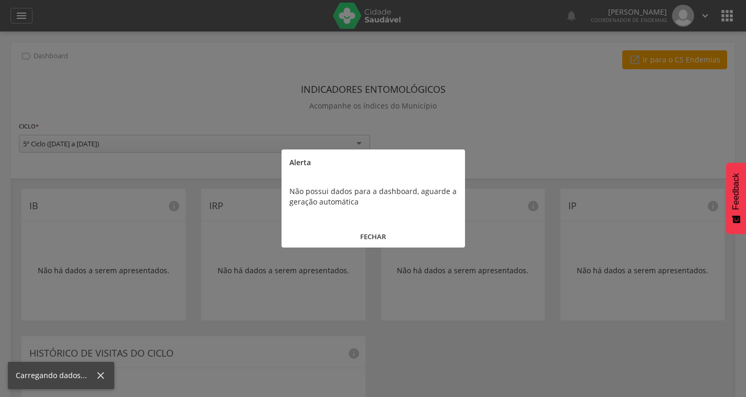
click at [371, 237] on button "FECHAR" at bounding box center [372, 236] width 183 height 23
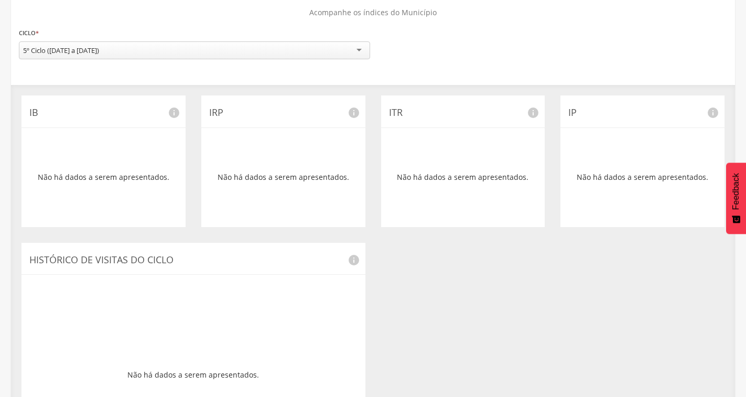
scroll to position [182, 0]
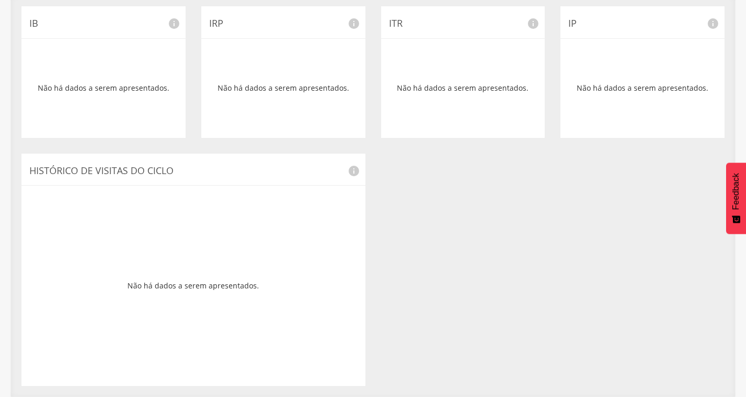
click at [223, 288] on div "Não há dados a serem apresentados." at bounding box center [193, 285] width 328 height 184
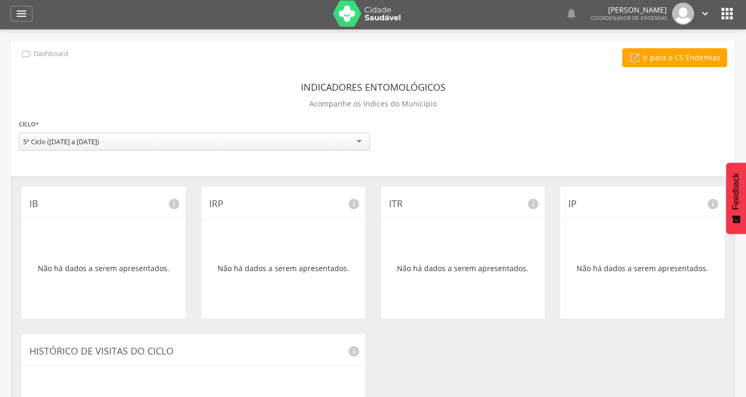
scroll to position [0, 0]
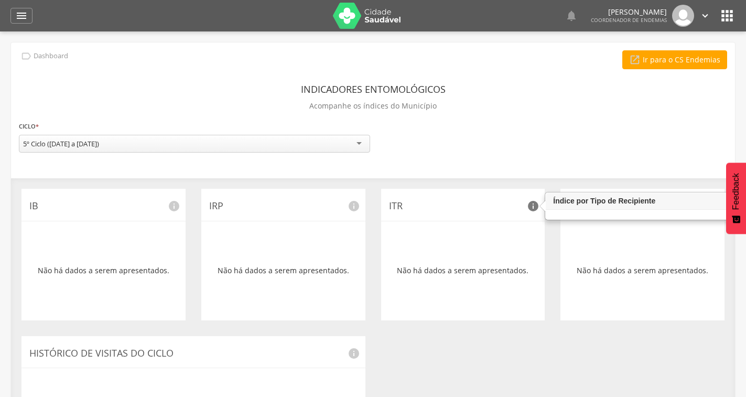
click at [532, 205] on icon "info" at bounding box center [533, 206] width 13 height 13
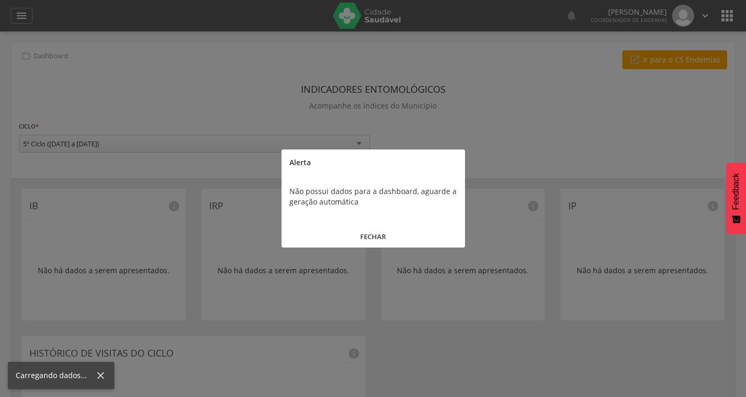
click at [373, 239] on button "FECHAR" at bounding box center [372, 236] width 183 height 23
